Goal: Information Seeking & Learning: Learn about a topic

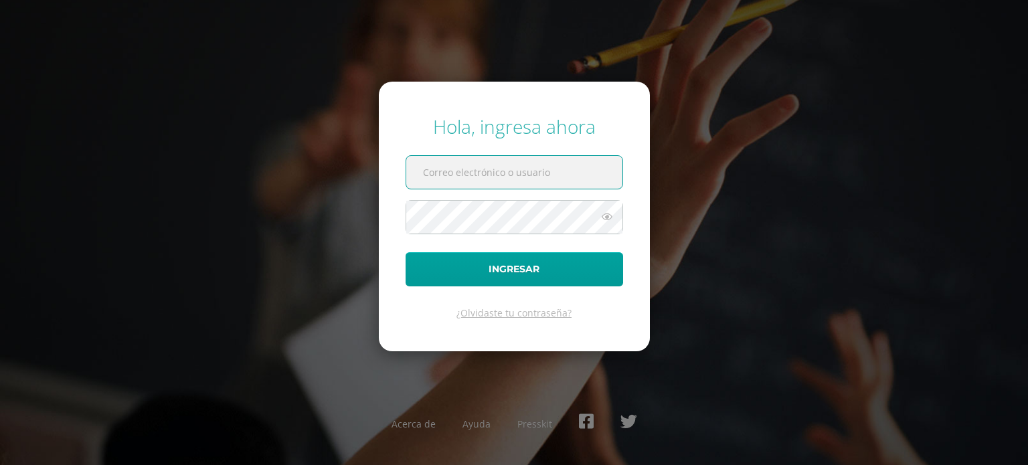
type input "antonio.rosales@centroeducativoelvalle.edu.gt"
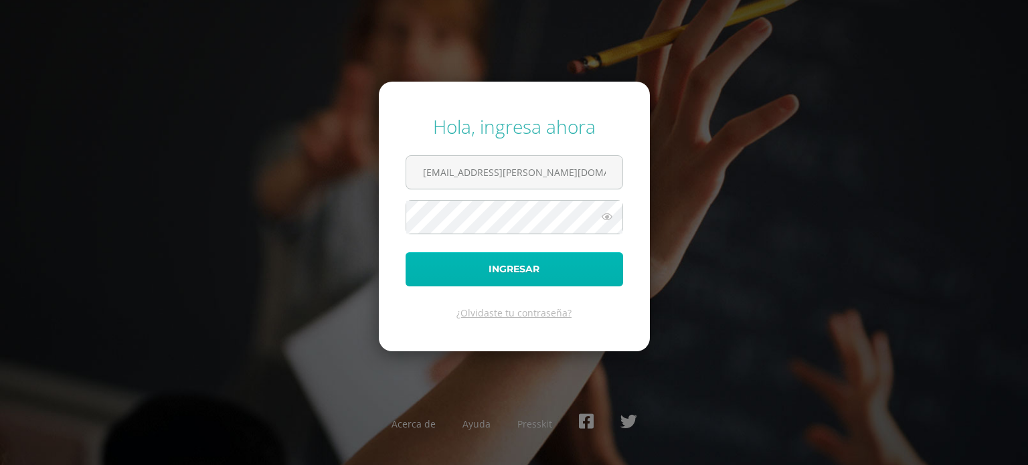
click at [542, 273] on button "Ingresar" at bounding box center [514, 269] width 217 height 34
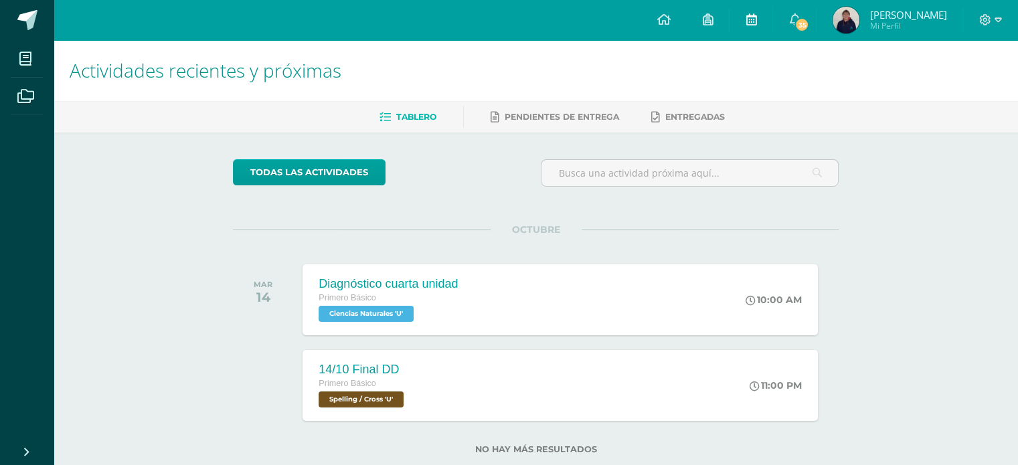
click at [755, 11] on link at bounding box center [750, 20] width 43 height 40
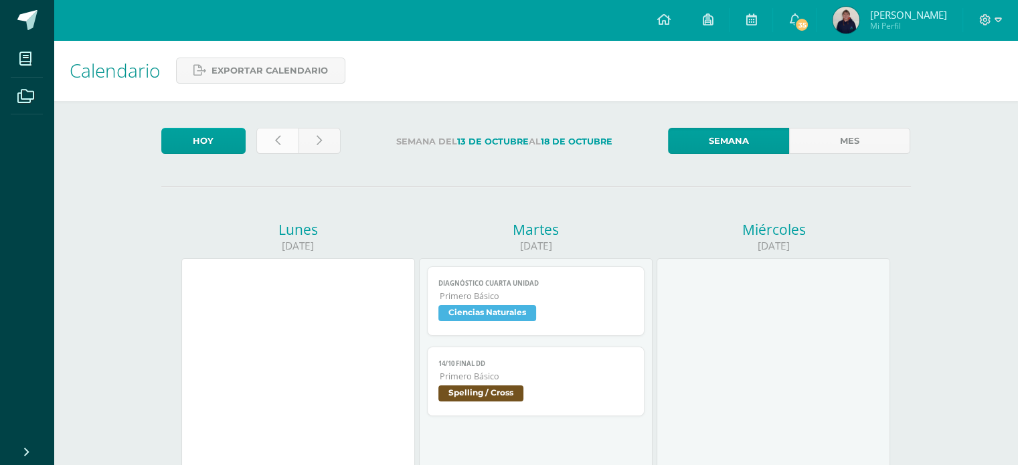
click at [270, 147] on link at bounding box center [277, 141] width 42 height 26
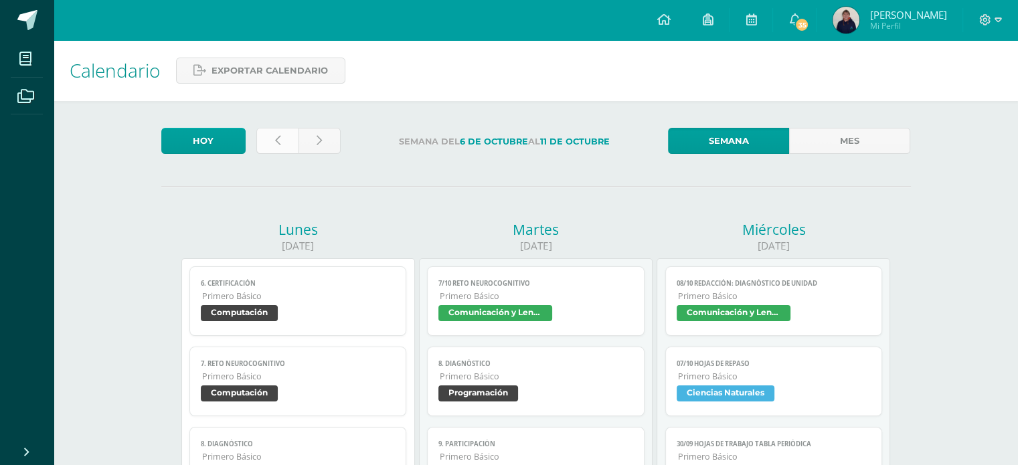
click at [272, 145] on link at bounding box center [277, 141] width 42 height 26
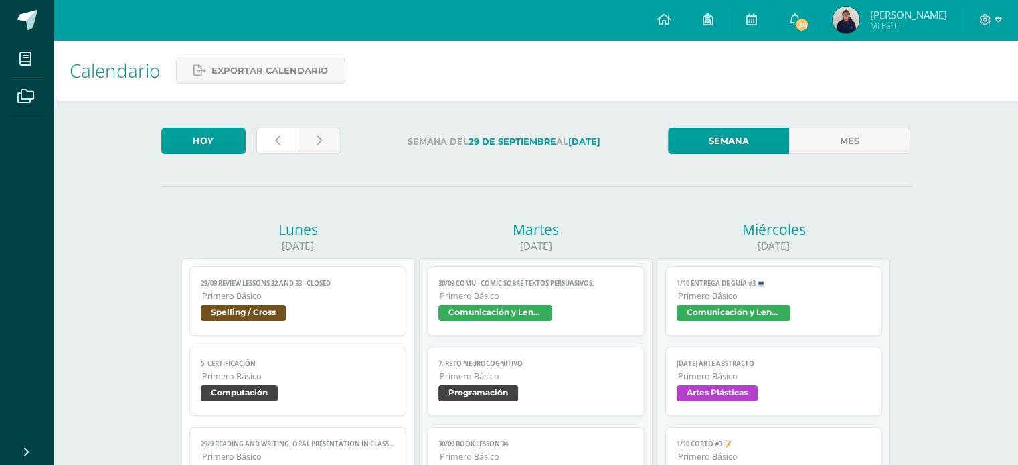
click at [272, 145] on link at bounding box center [277, 141] width 42 height 26
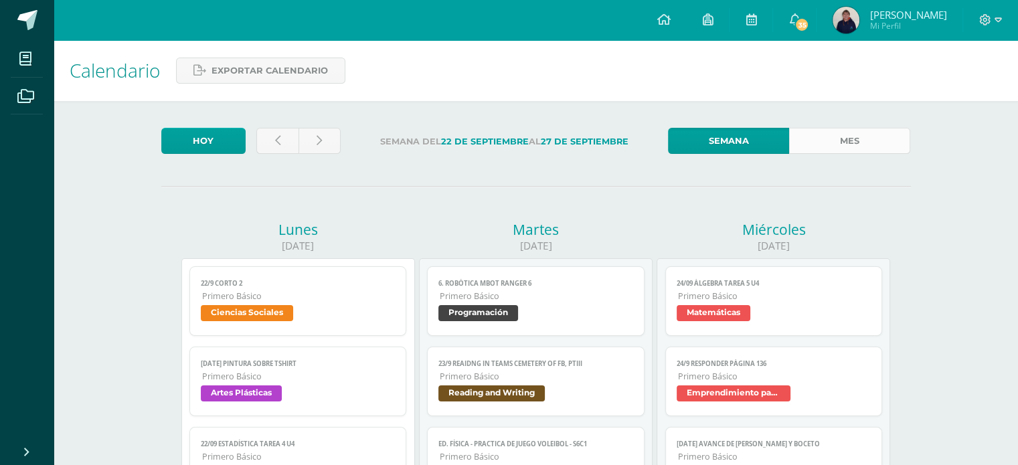
click at [841, 137] on link "Mes" at bounding box center [849, 141] width 121 height 26
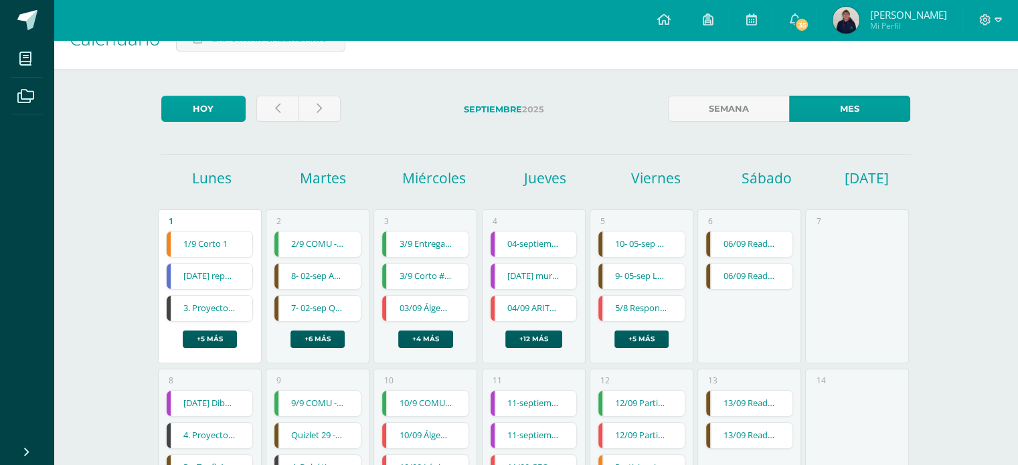
scroll to position [24, 0]
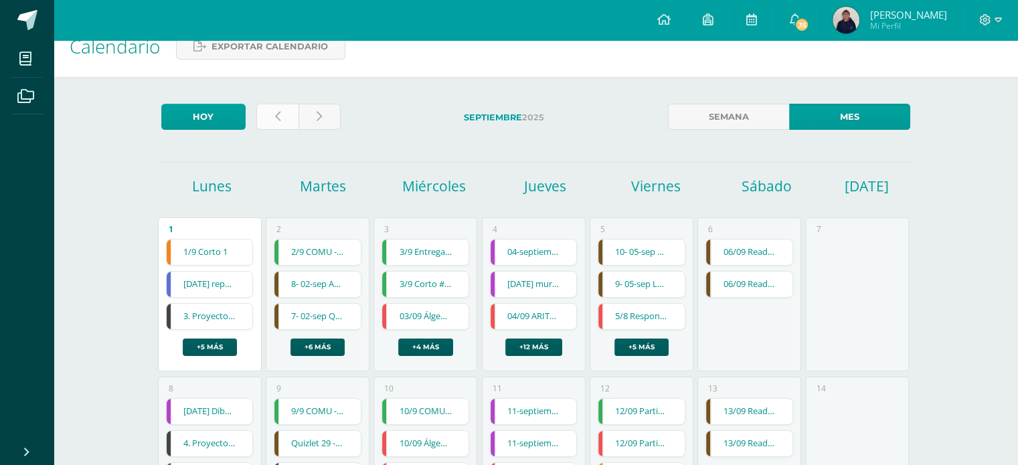
click at [292, 112] on link at bounding box center [277, 117] width 42 height 26
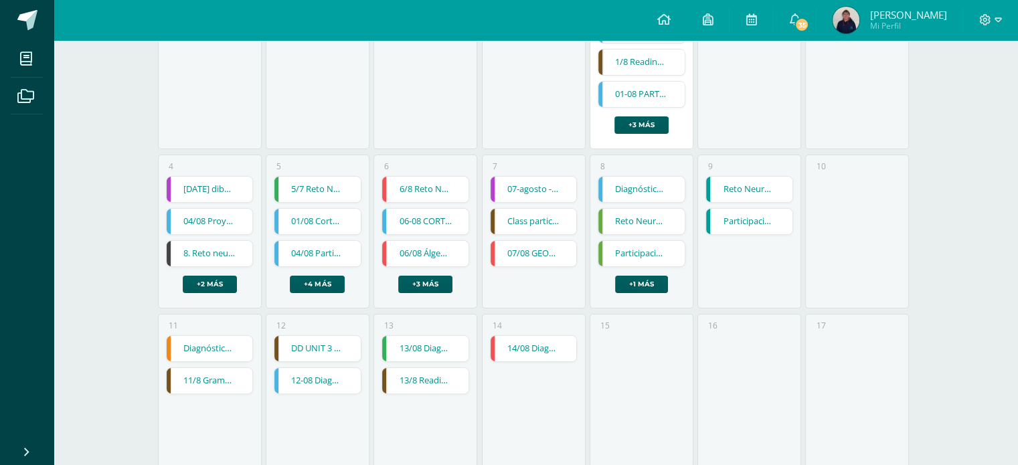
scroll to position [246, 0]
click at [323, 377] on link "12-08 Diagnóstico de Unidad 3" at bounding box center [317, 380] width 86 height 25
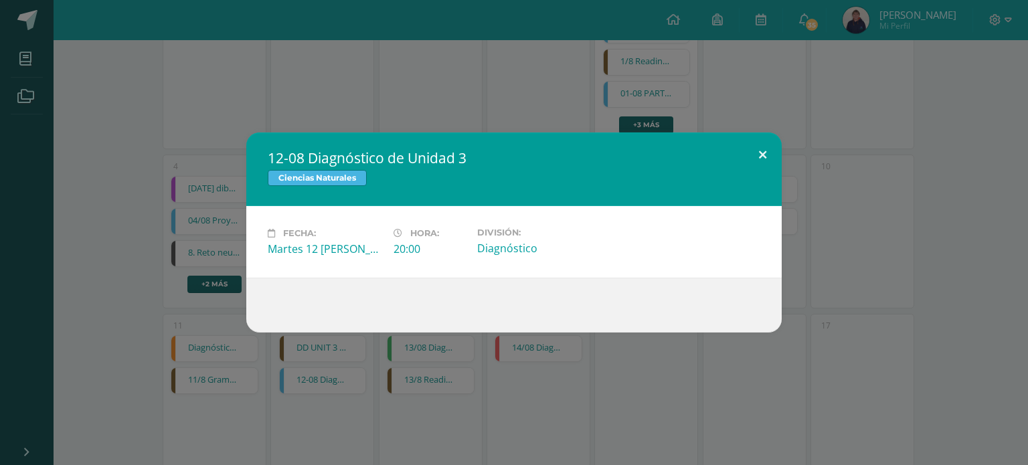
click at [778, 155] on button at bounding box center [762, 156] width 38 height 46
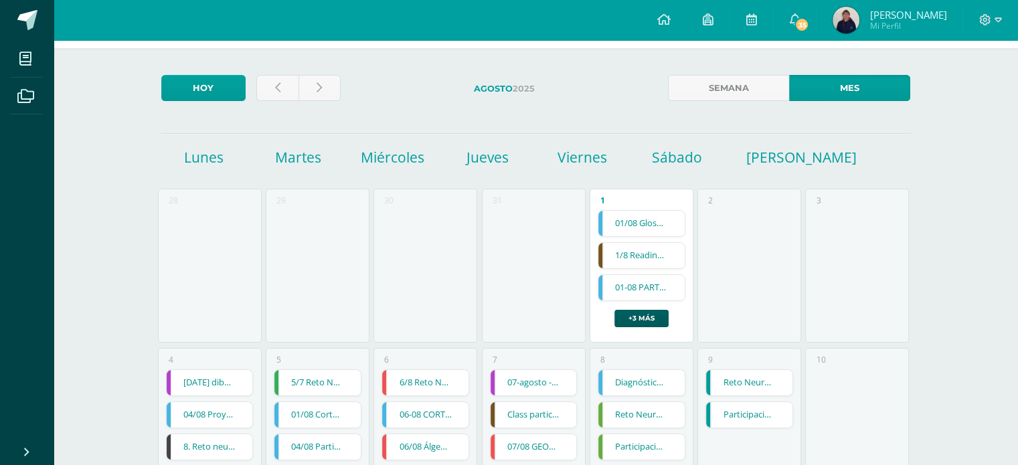
scroll to position [0, 0]
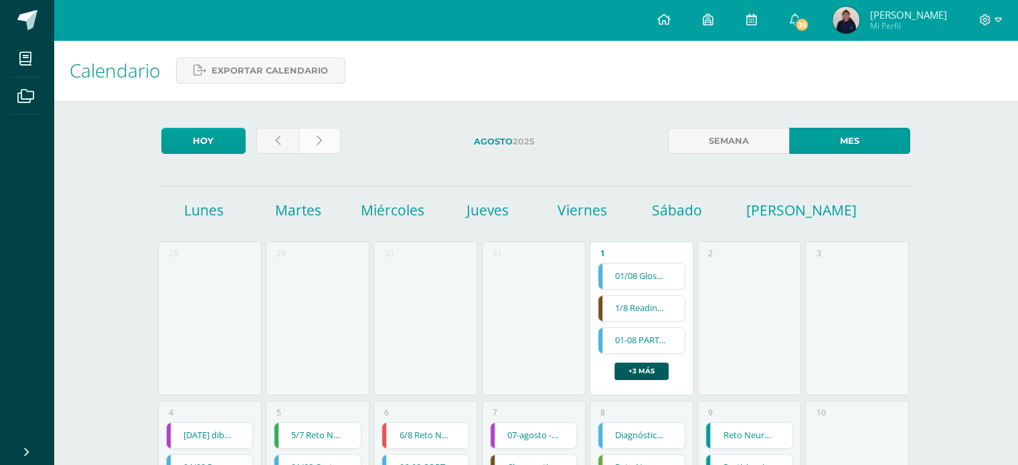
click at [329, 139] on link at bounding box center [319, 141] width 42 height 26
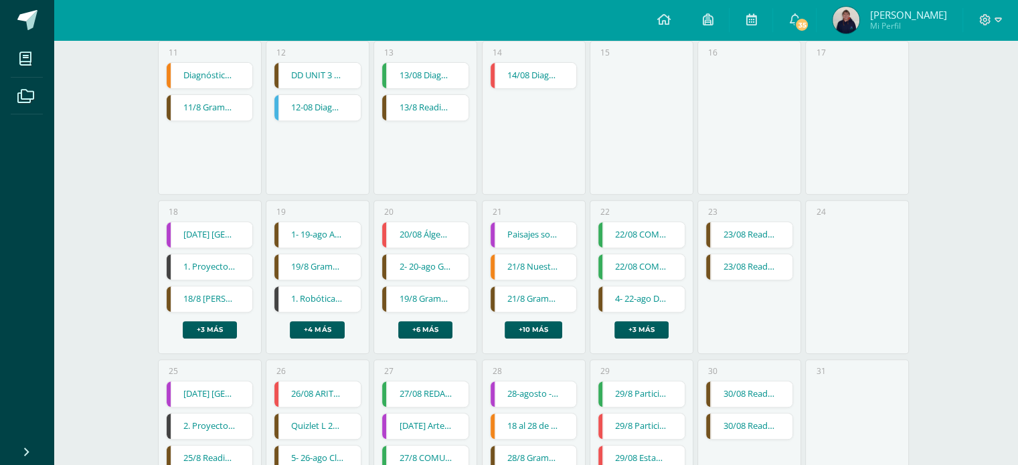
scroll to position [521, 0]
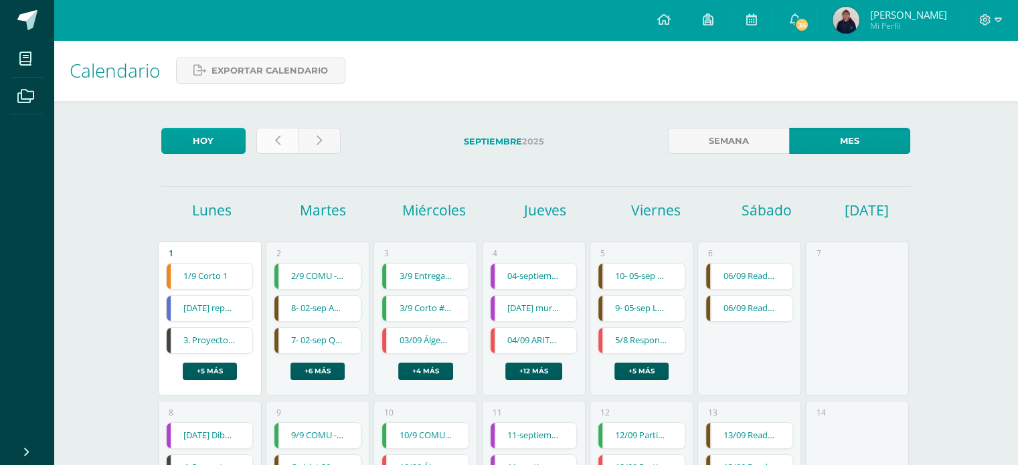
click at [281, 143] on link at bounding box center [277, 141] width 42 height 26
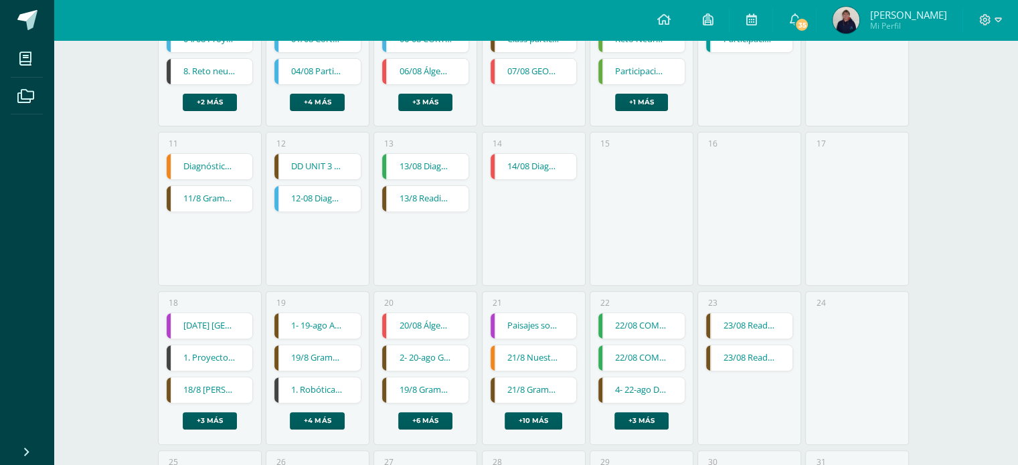
scroll to position [436, 0]
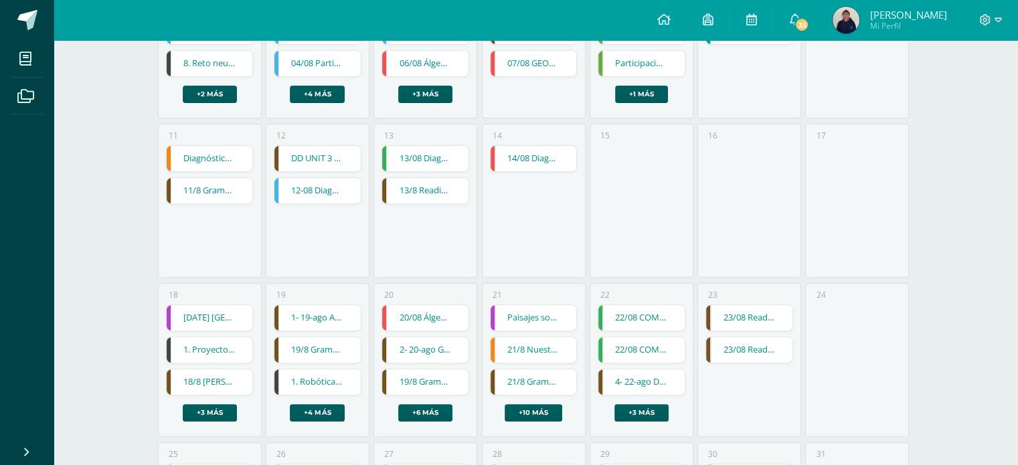
click at [219, 428] on div "18 [DATE] [GEOGRAPHIC_DATA] [DATE] [GEOGRAPHIC_DATA] Artes Plásticas Cargando c…" at bounding box center [210, 360] width 104 height 154
click at [210, 407] on link "+3 más" at bounding box center [210, 412] width 54 height 17
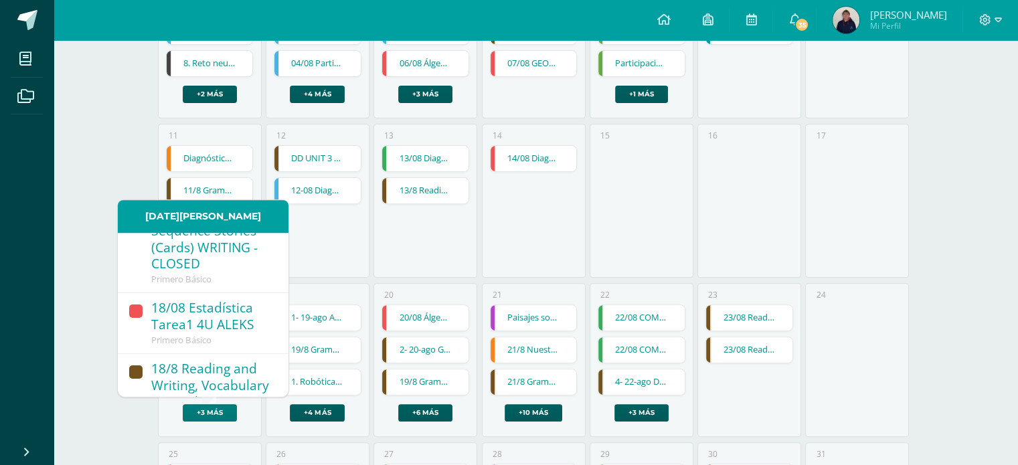
scroll to position [265, 0]
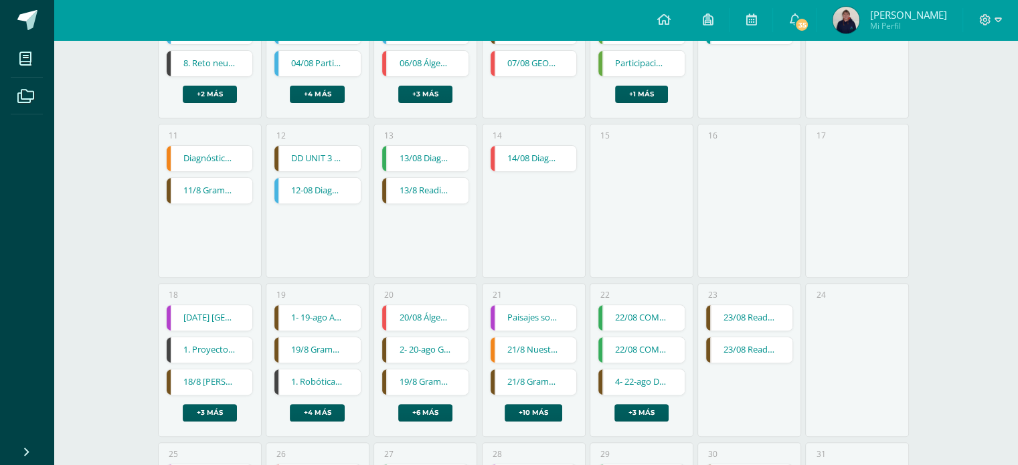
click at [348, 250] on div "12 DD UNIT 3 Spelling (Top Worksheets) DD UNIT 3 Spelling (Top Worksheets) Spel…" at bounding box center [318, 201] width 104 height 154
click at [319, 412] on link "+4 más" at bounding box center [317, 412] width 55 height 17
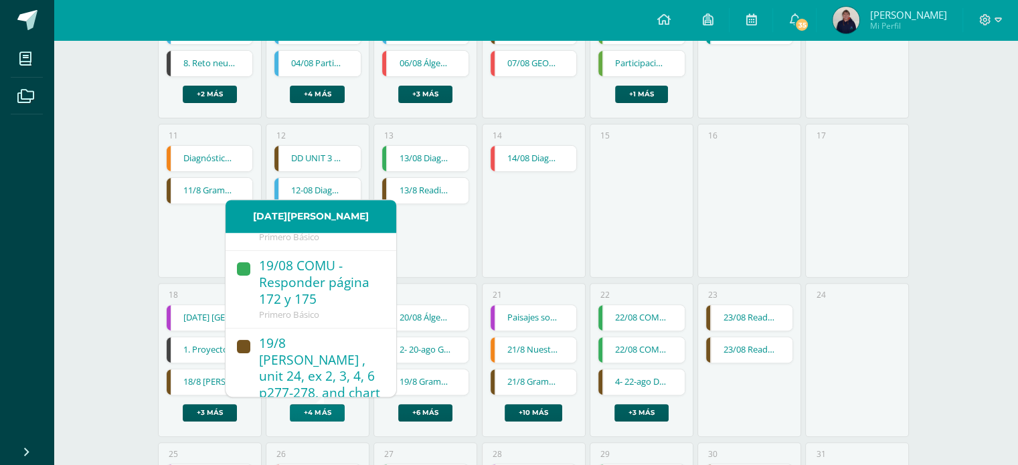
scroll to position [372, 0]
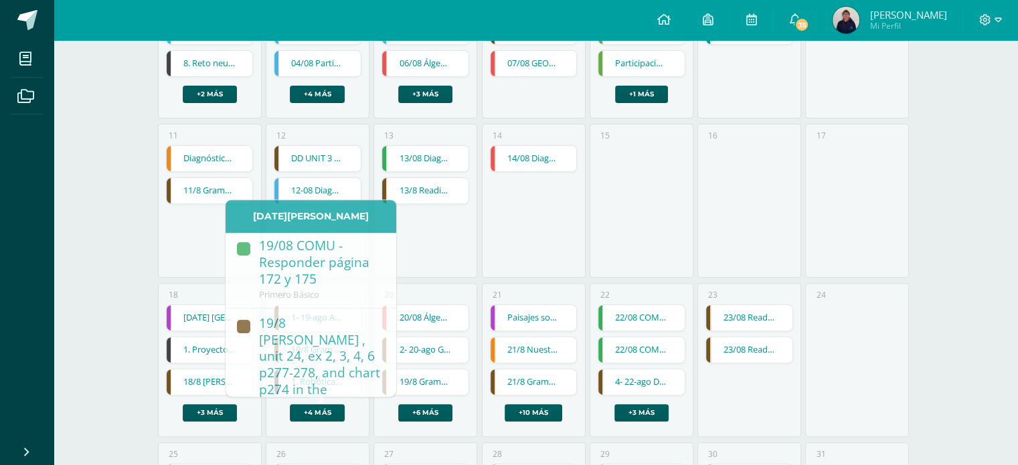
click at [198, 395] on div "[DATE] [GEOGRAPHIC_DATA] [DATE] [GEOGRAPHIC_DATA] Artes Plásticas Cargando cont…" at bounding box center [210, 362] width 88 height 117
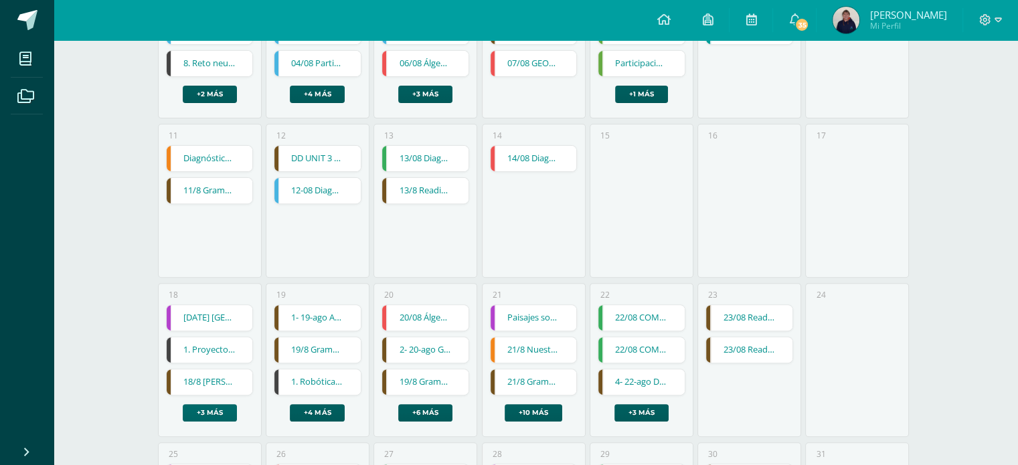
click at [211, 416] on link "+3 más" at bounding box center [210, 412] width 54 height 17
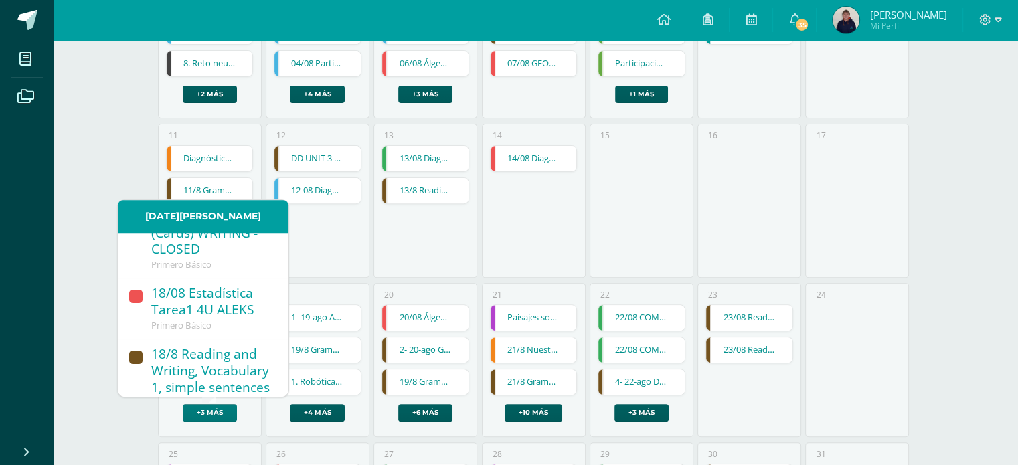
scroll to position [265, 0]
